Goal: Task Accomplishment & Management: Manage account settings

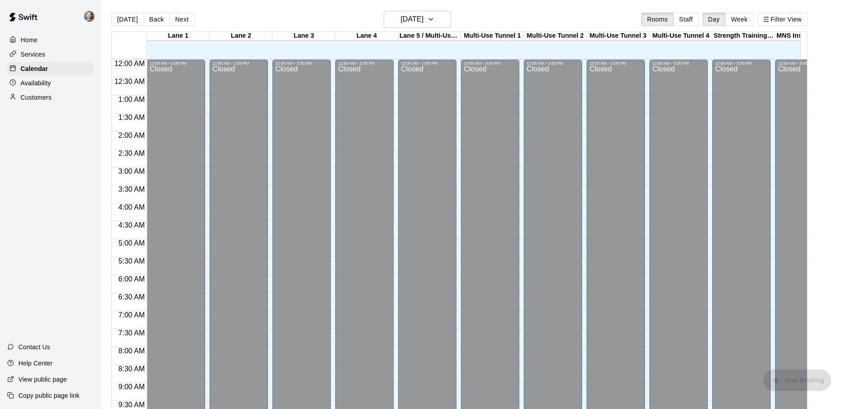
scroll to position [444, 0]
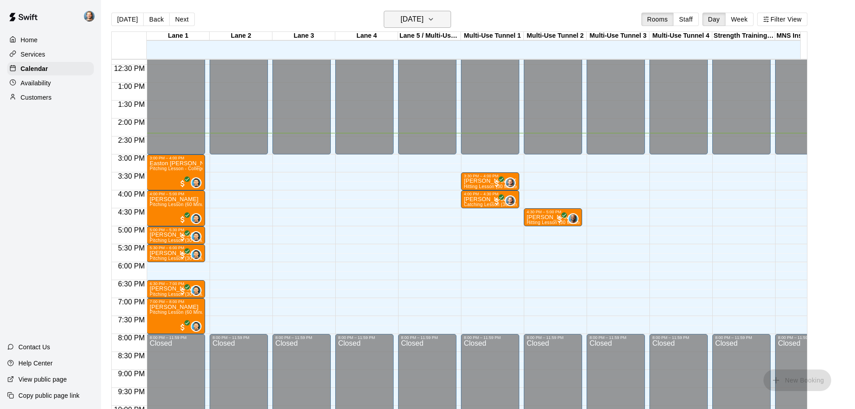
click at [410, 16] on h6 "[DATE]" at bounding box center [412, 19] width 23 height 13
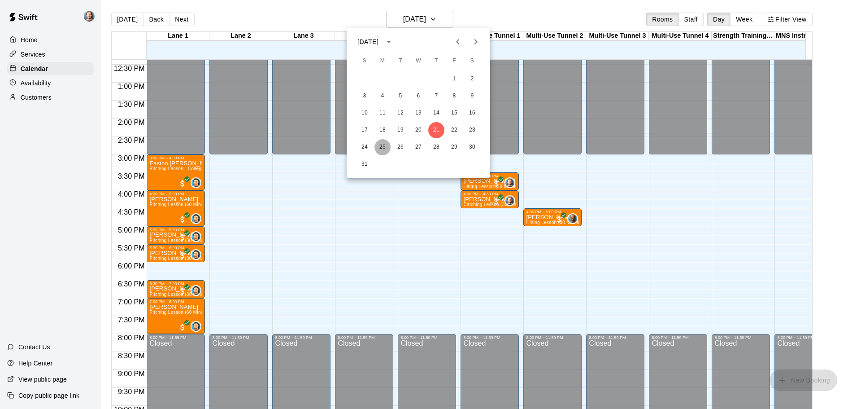
click at [382, 148] on button "25" at bounding box center [383, 147] width 16 height 16
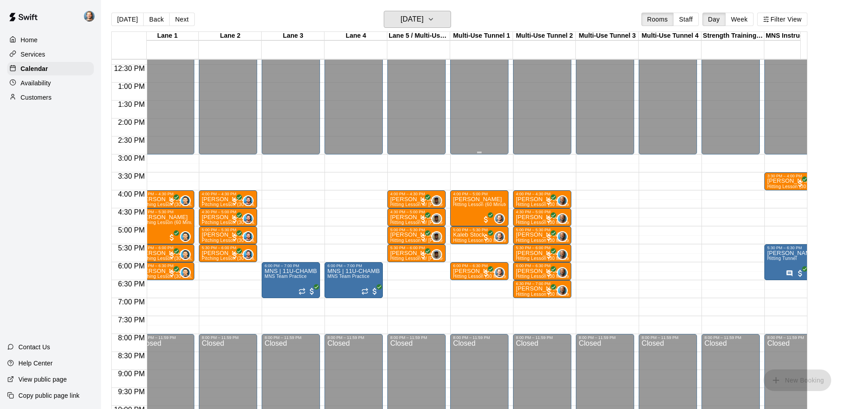
scroll to position [0, 0]
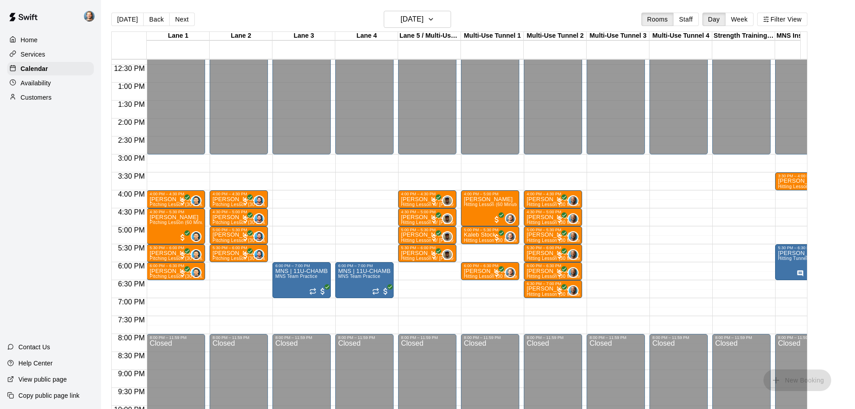
click at [474, 188] on div "12:00 AM – 3:00 PM Closed 4:00 PM – 5:00 PM [PERSON_NAME] Hitting Lesson (60 Mi…" at bounding box center [490, 46] width 58 height 861
click at [423, 17] on h6 "[DATE]" at bounding box center [412, 19] width 23 height 13
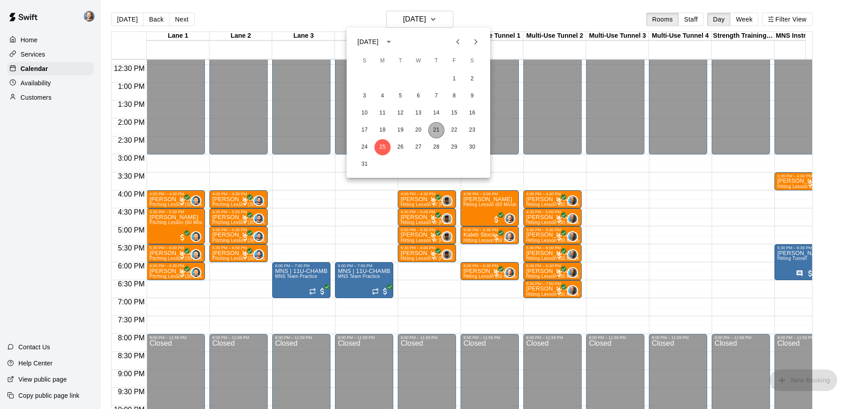
click at [441, 124] on button "21" at bounding box center [436, 130] width 16 height 16
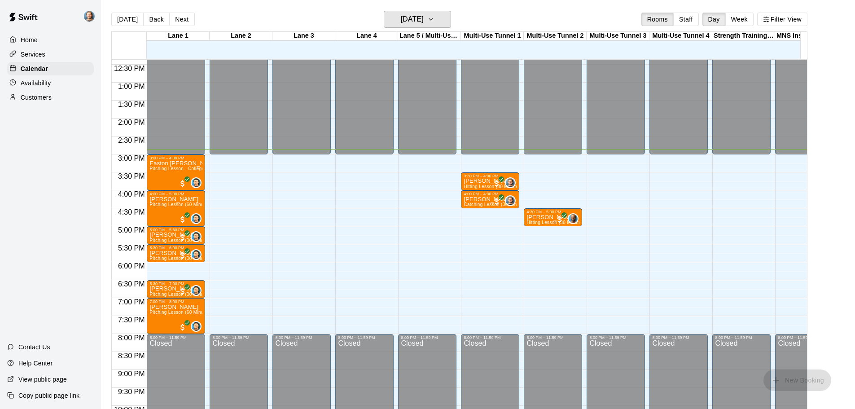
scroll to position [324, 0]
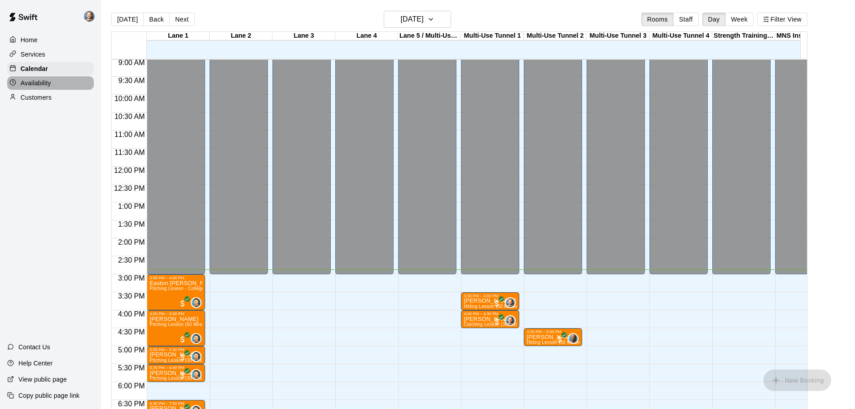
click at [49, 86] on p "Availability" at bounding box center [36, 83] width 31 height 9
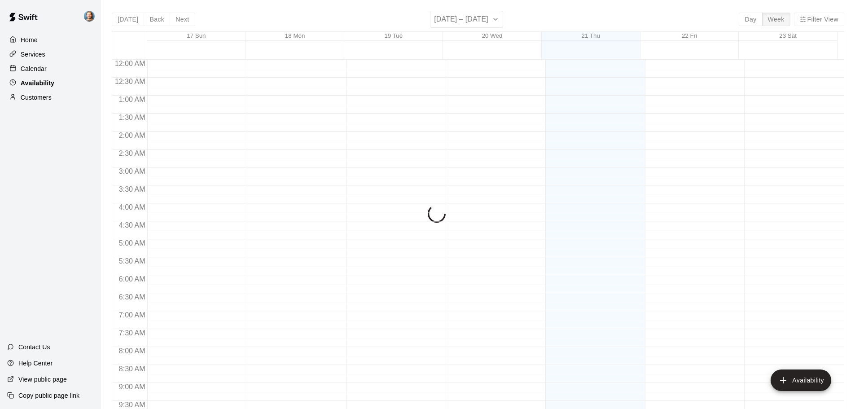
scroll to position [502, 0]
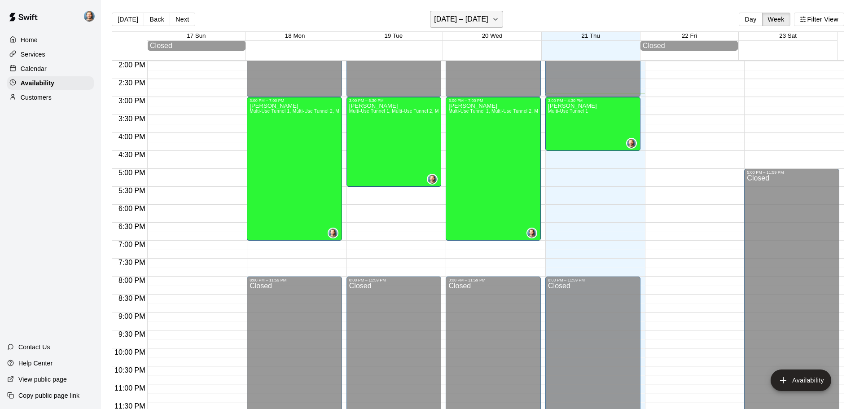
click at [444, 18] on h6 "[DATE] – [DATE]" at bounding box center [461, 19] width 54 height 13
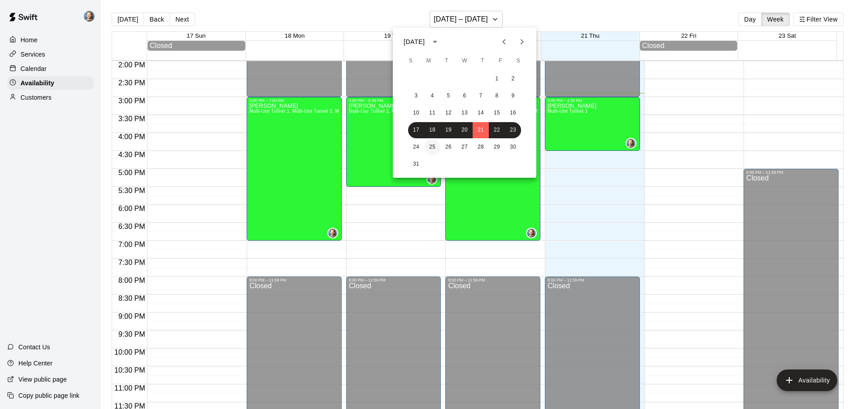
click at [436, 142] on button "25" at bounding box center [432, 147] width 16 height 16
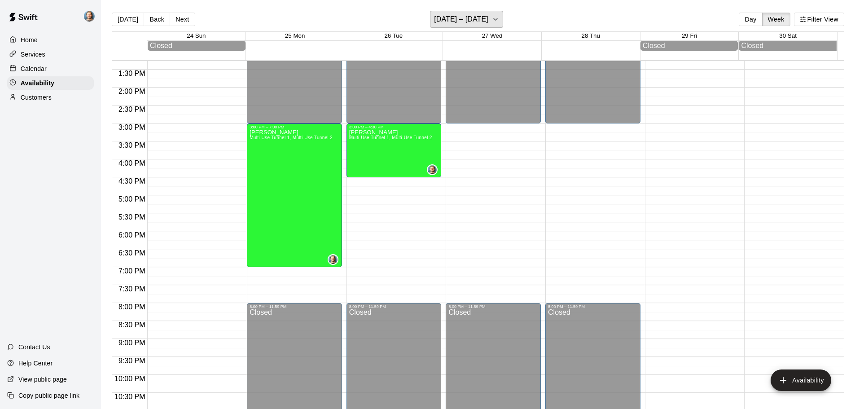
scroll to position [475, 0]
click at [557, 131] on div "12:00 AM – 3:00 PM Closed 8:00 PM – 11:59 PM Closed" at bounding box center [592, 16] width 95 height 861
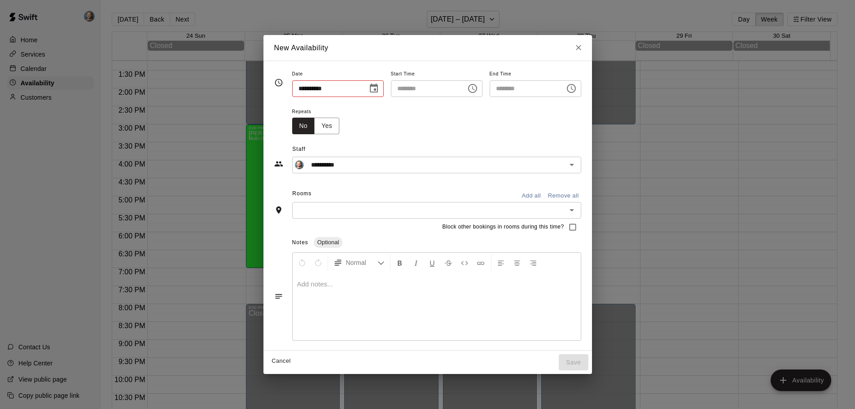
type input "**********"
type input "********"
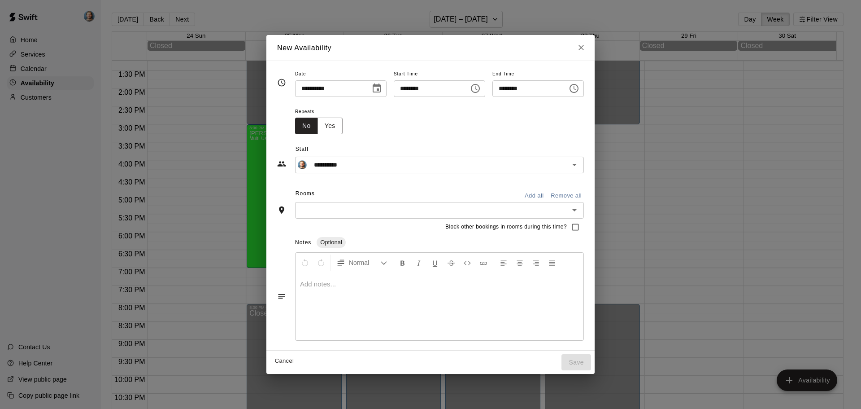
click at [510, 92] on input "********" at bounding box center [527, 88] width 69 height 17
type input "********"
click at [315, 207] on input "text" at bounding box center [432, 210] width 269 height 11
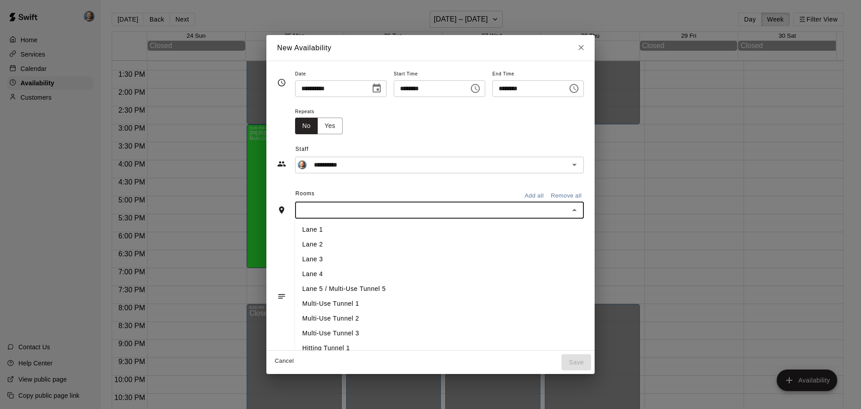
click at [312, 301] on li "Multi-Use Tunnel 1" at bounding box center [459, 303] width 329 height 15
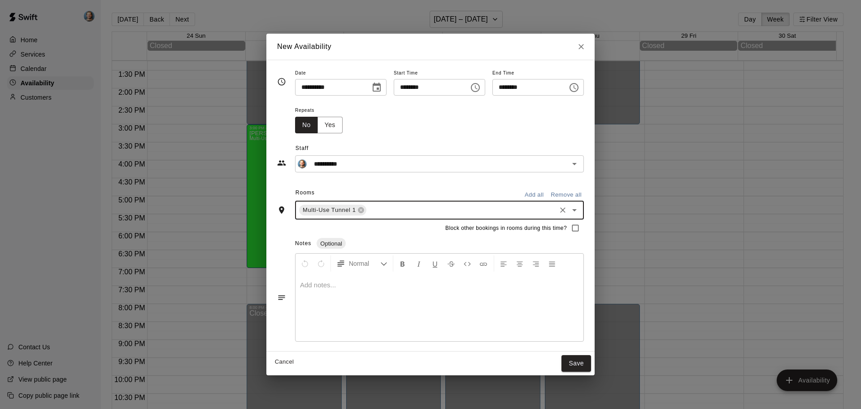
click at [368, 215] on input "text" at bounding box center [461, 210] width 187 height 11
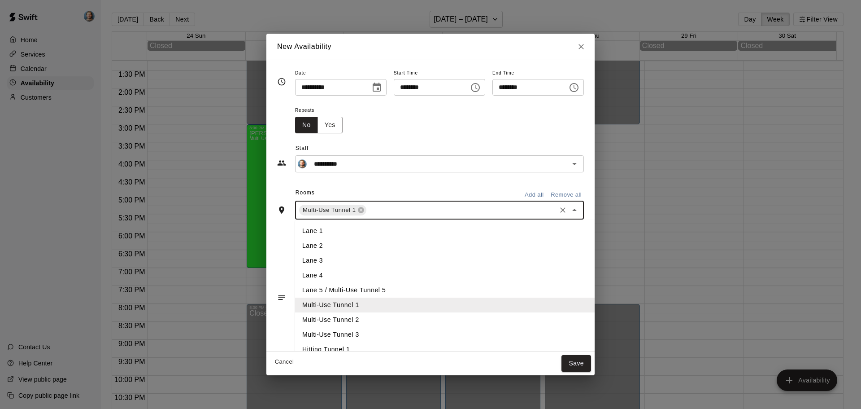
click at [350, 318] on li "Multi-Use Tunnel 2" at bounding box center [459, 319] width 329 height 15
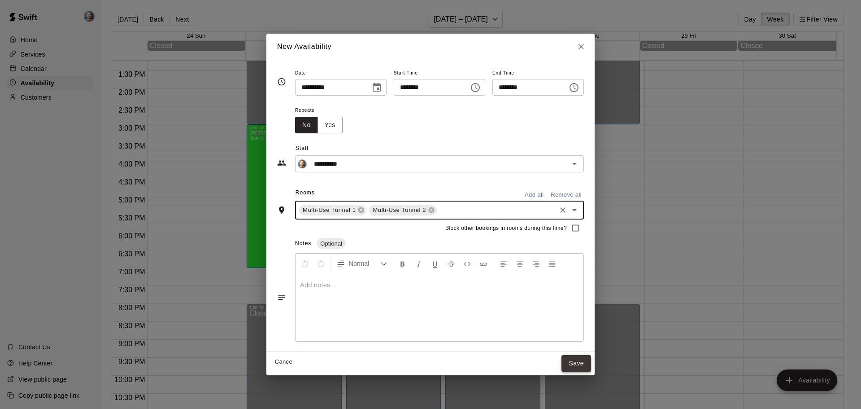
click at [591, 363] on button "Save" at bounding box center [577, 363] width 30 height 17
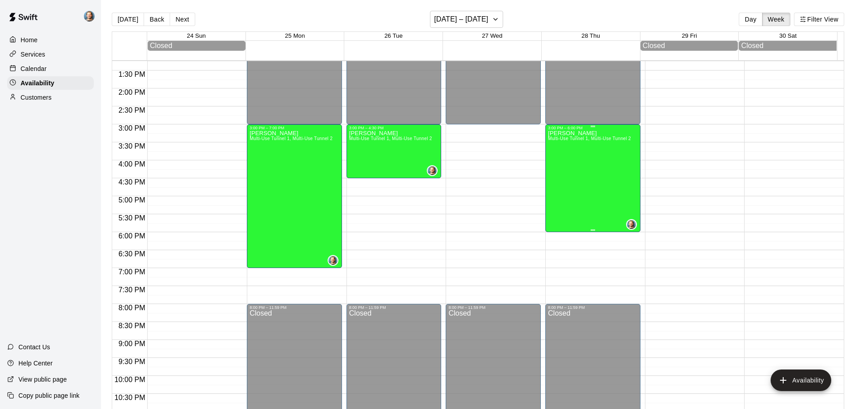
click at [580, 188] on div "[PERSON_NAME] Multi-Use Tunnel 1, Multi-Use Tunnel 2" at bounding box center [589, 334] width 83 height 409
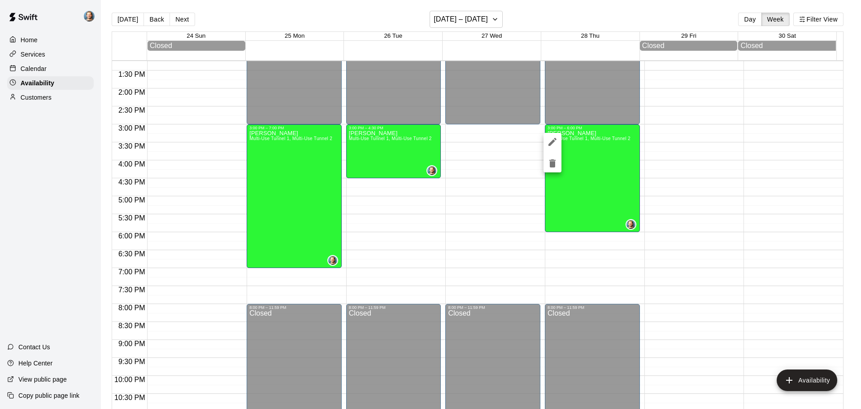
click at [550, 142] on icon "edit" at bounding box center [552, 141] width 11 height 11
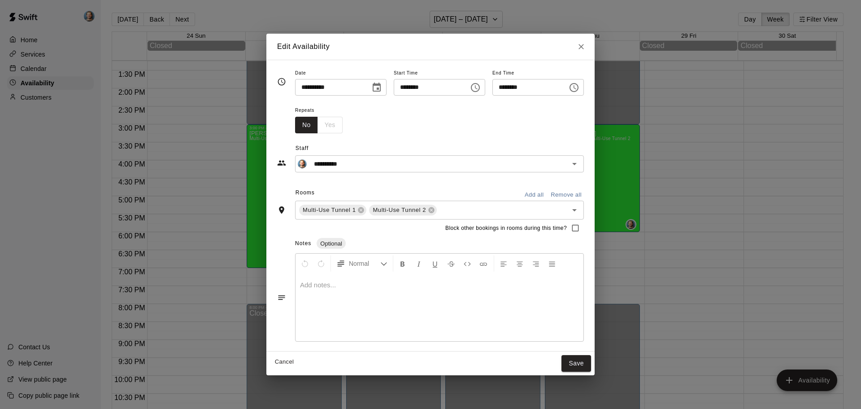
click at [508, 89] on input "********" at bounding box center [527, 87] width 69 height 17
type input "********"
click at [589, 366] on button "Save" at bounding box center [577, 363] width 30 height 17
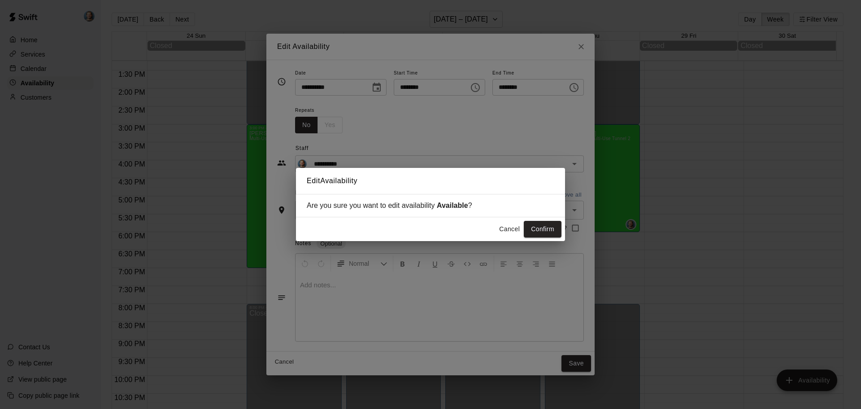
click at [552, 216] on div "Are you sure you want to edit availability Available ?" at bounding box center [430, 205] width 269 height 23
click at [550, 221] on div "Cancel Confirm" at bounding box center [430, 229] width 269 height 24
click at [550, 223] on button "Confirm" at bounding box center [543, 229] width 38 height 17
